Goal: Find specific page/section: Find specific page/section

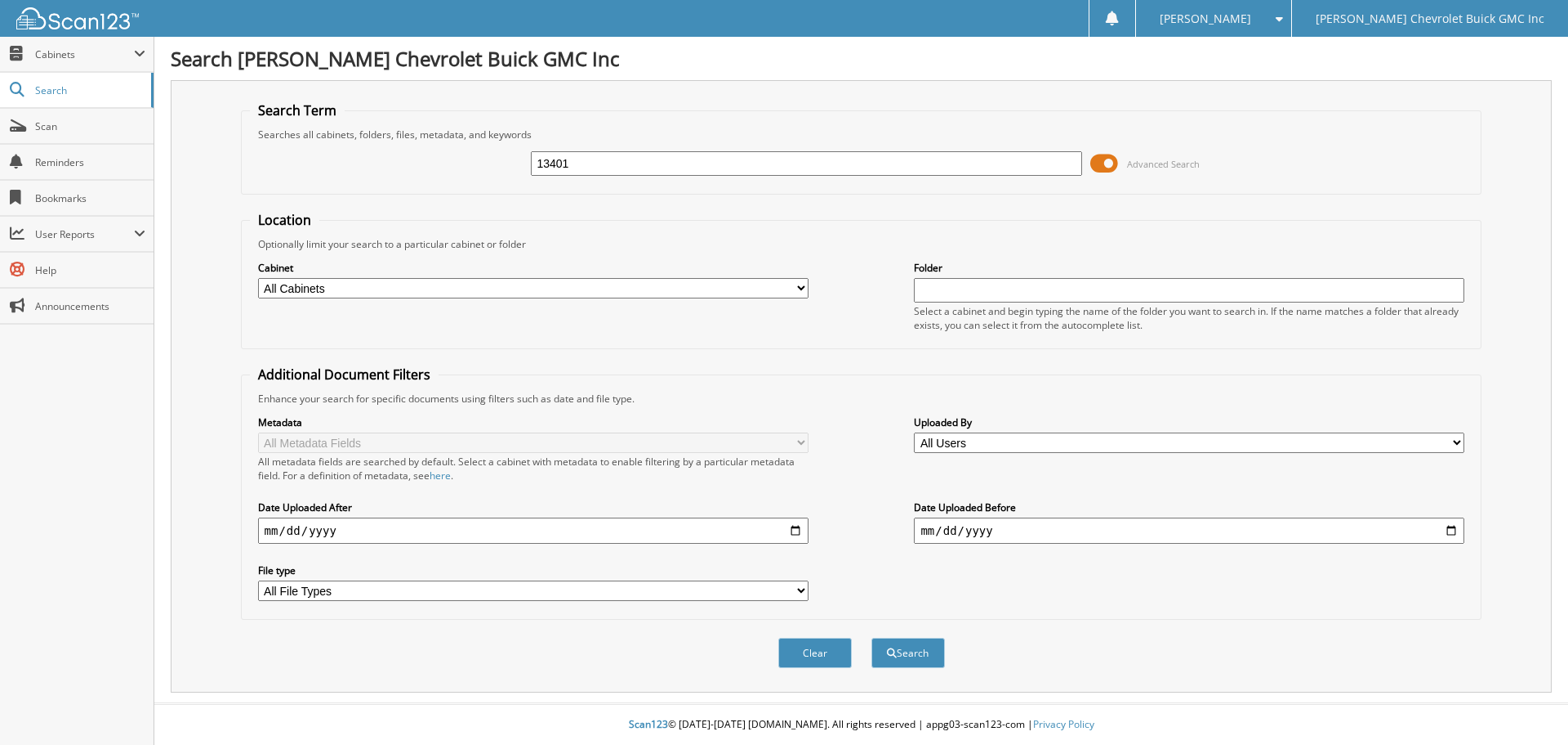
type input "13401"
click at [872, 638] on button "Search" at bounding box center [908, 652] width 74 height 30
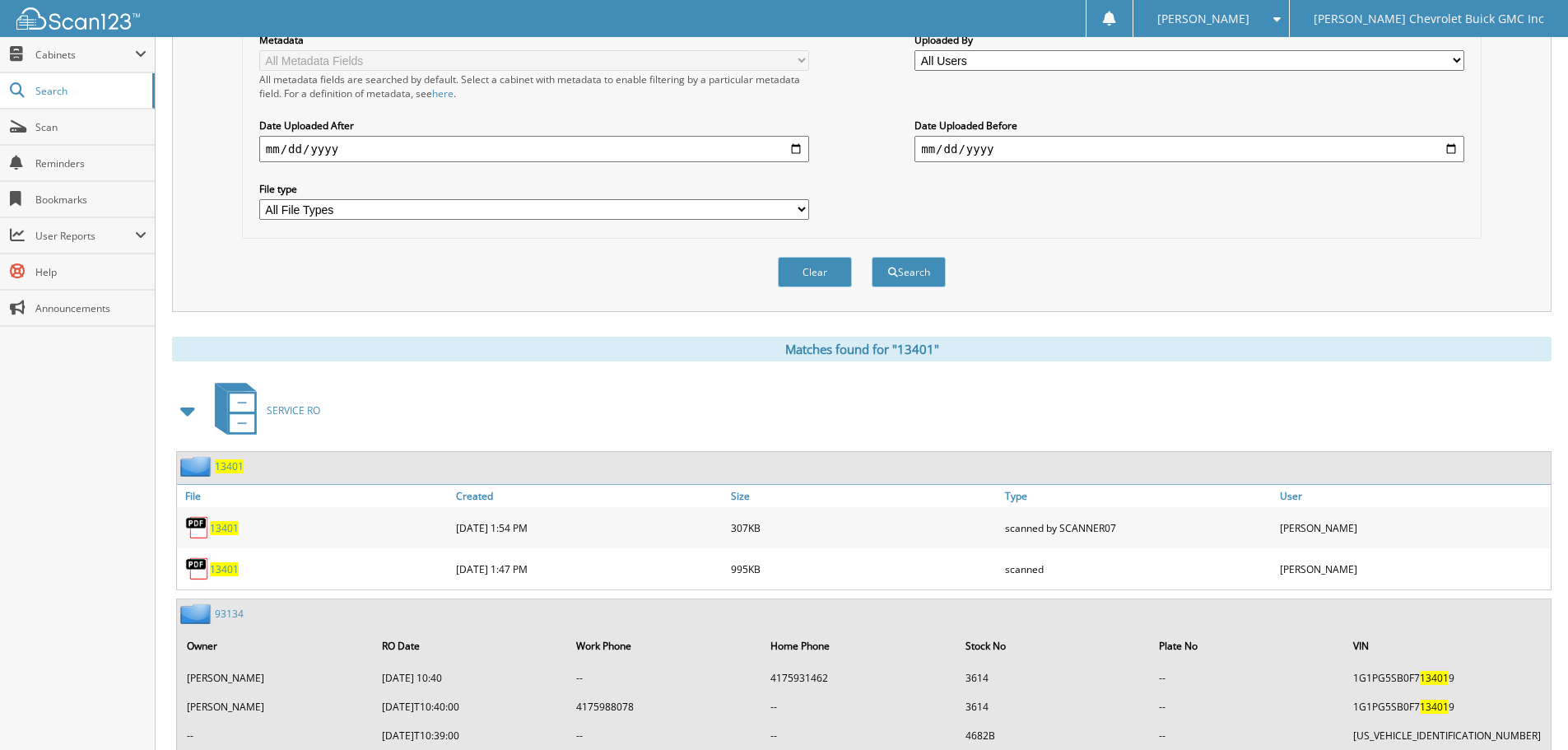
scroll to position [412, 0]
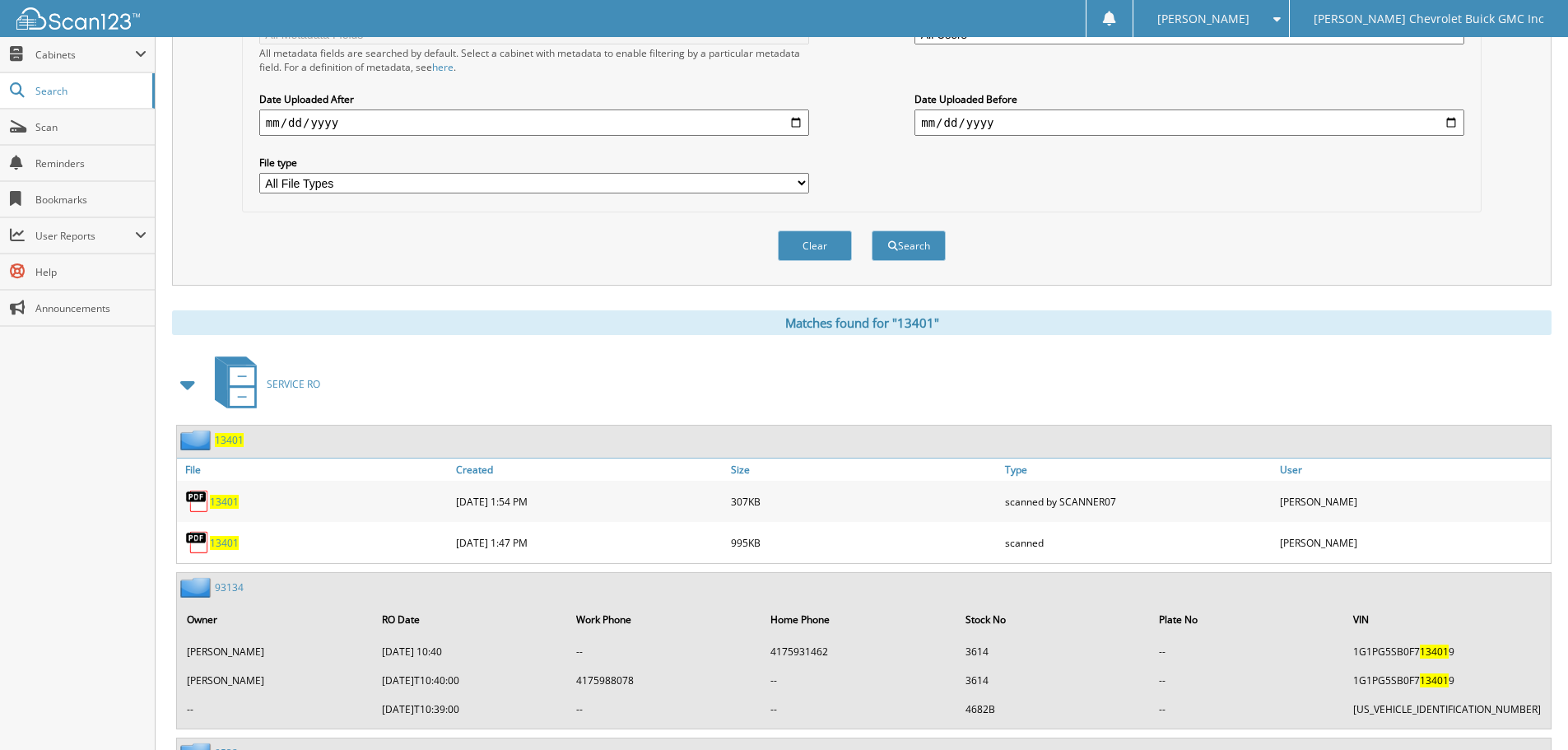
click at [231, 504] on span "13401" at bounding box center [223, 501] width 28 height 14
click at [218, 544] on span "13401" at bounding box center [223, 542] width 28 height 14
